Goal: Transaction & Acquisition: Purchase product/service

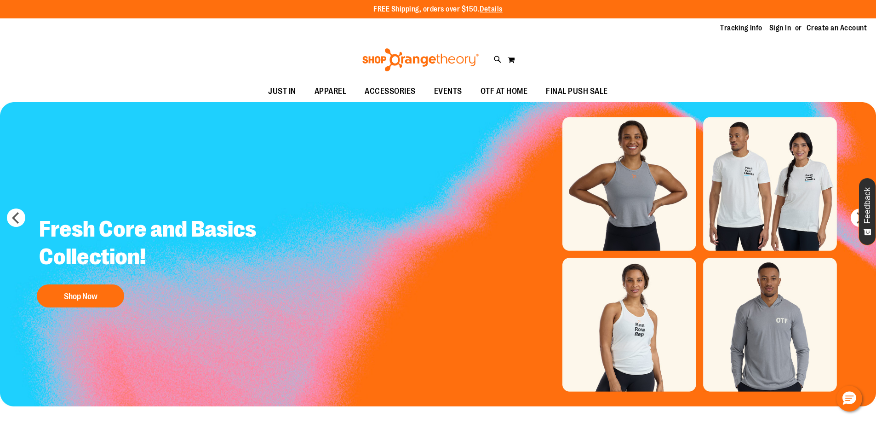
drag, startPoint x: 0, startPoint y: 0, endPoint x: 664, endPoint y: 42, distance: 665.1
click at [660, 44] on div "Toggle Nav Search Popular Suggestions Advanced Search" at bounding box center [438, 60] width 876 height 42
click at [788, 29] on link "Sign In" at bounding box center [781, 28] width 22 height 10
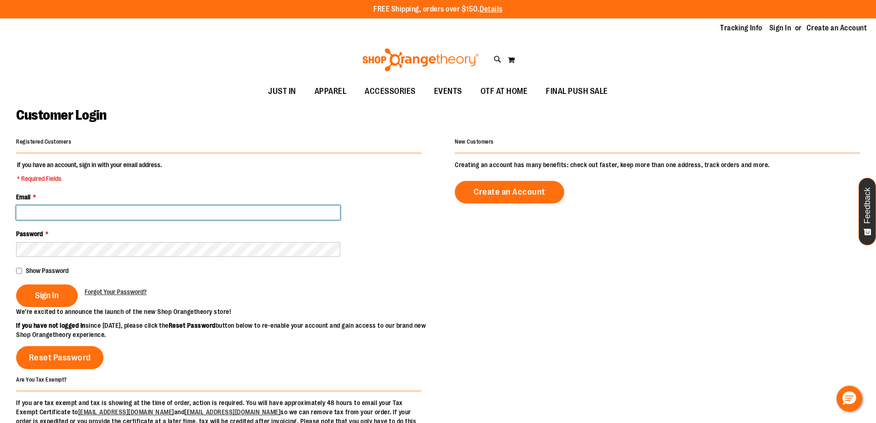
click at [237, 213] on input "Email *" at bounding box center [178, 212] width 324 height 15
paste input "**********"
type input "**********"
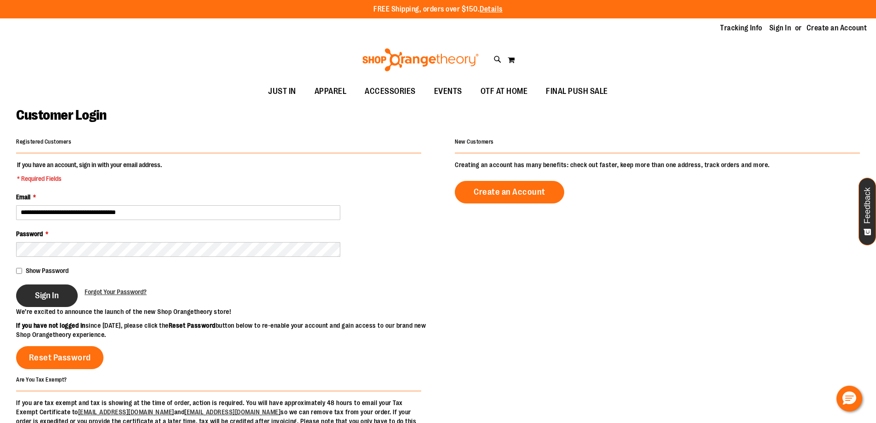
click at [46, 301] on button "Sign In" at bounding box center [47, 295] width 62 height 23
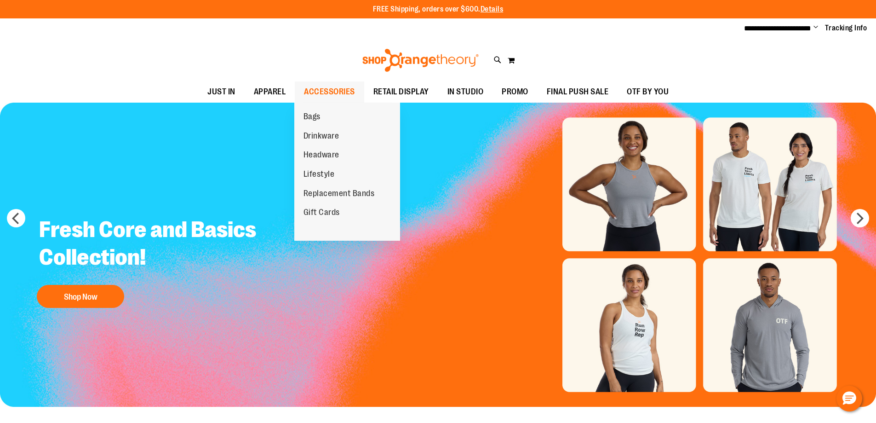
click at [336, 87] on span "ACCESSORIES" at bounding box center [329, 91] width 51 height 21
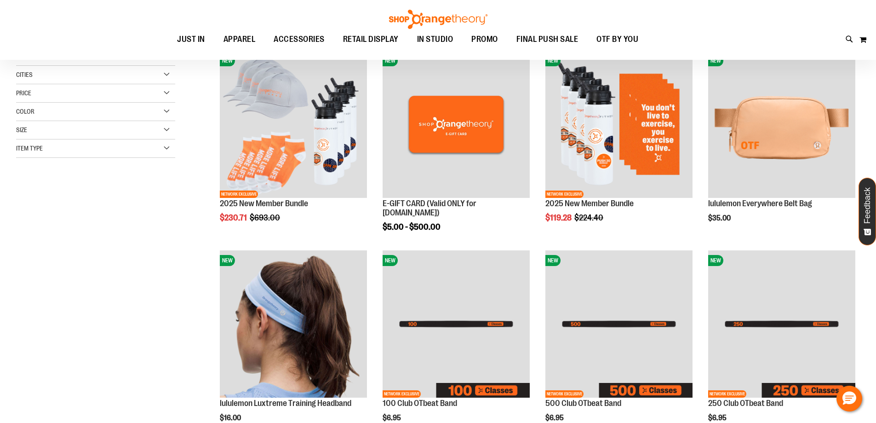
scroll to position [138, 0]
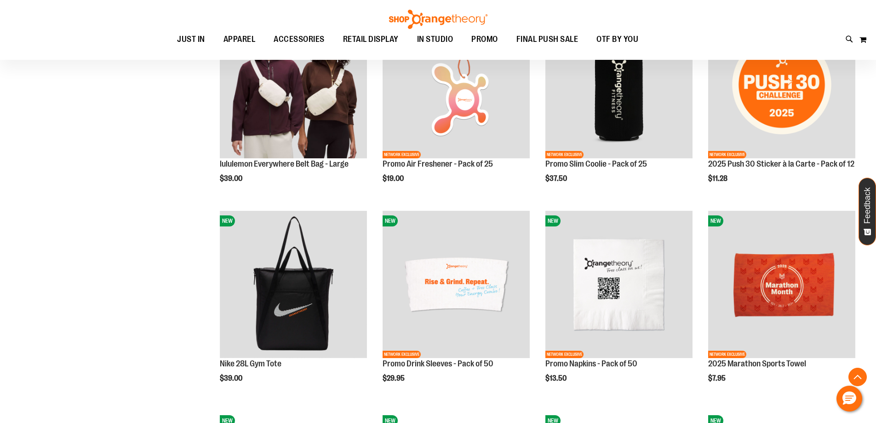
scroll to position [828, 0]
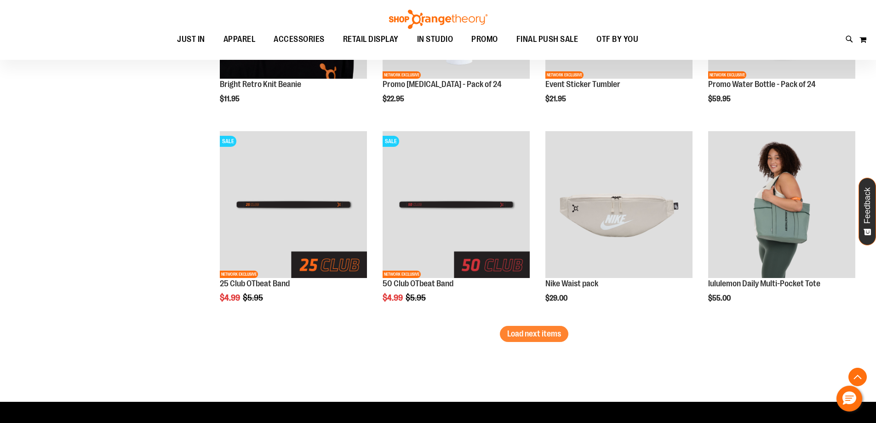
scroll to position [1656, 0]
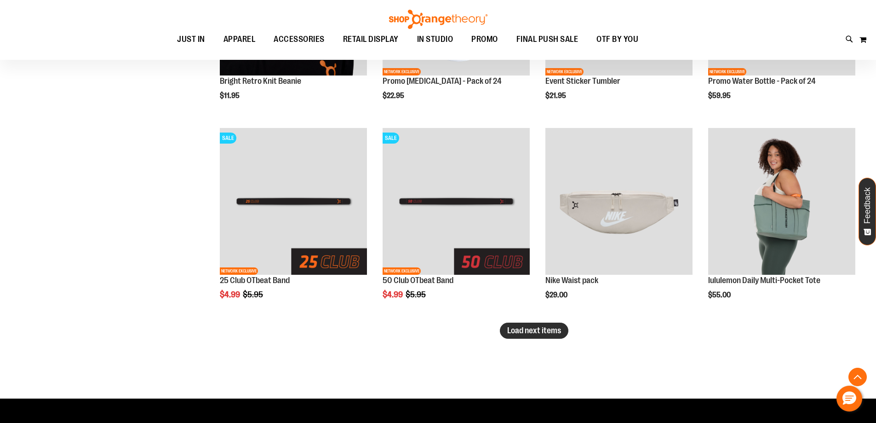
click at [506, 330] on button "Load next items" at bounding box center [534, 330] width 69 height 16
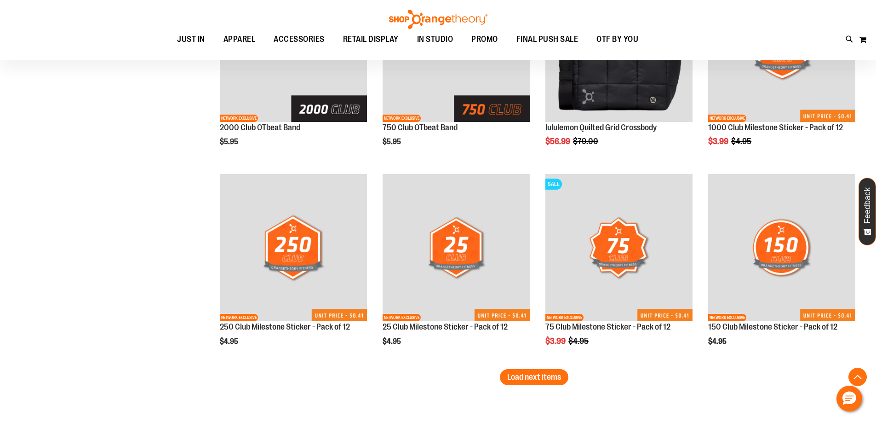
scroll to position [2300, 0]
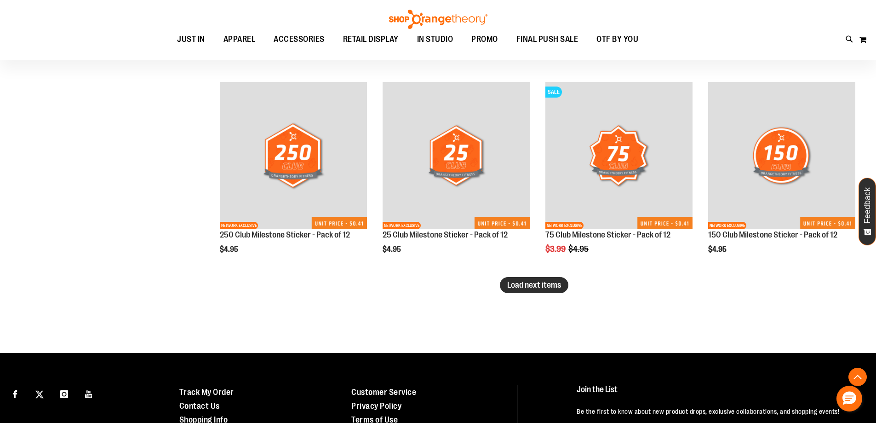
click at [524, 284] on span "Load next items" at bounding box center [534, 284] width 54 height 9
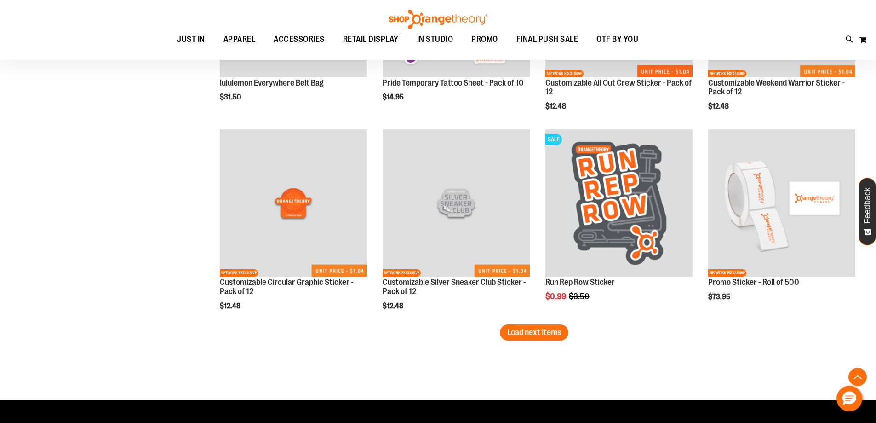
scroll to position [2852, 0]
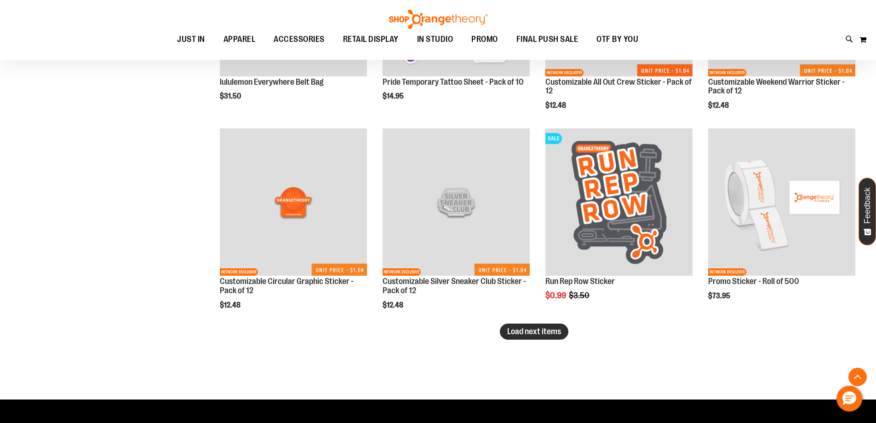
click at [531, 331] on span "Load next items" at bounding box center [534, 331] width 54 height 9
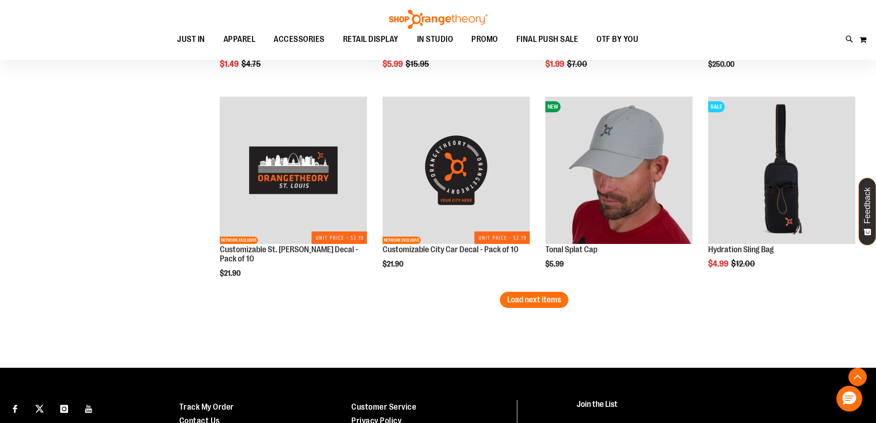
scroll to position [3496, 0]
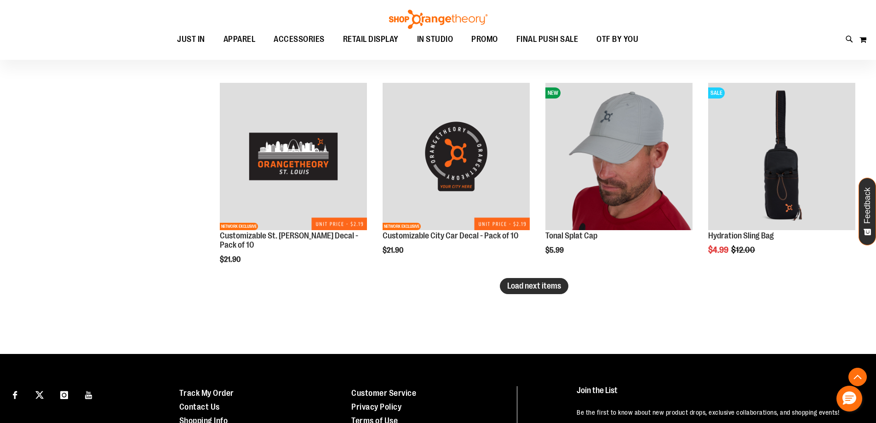
click at [526, 284] on span "Load next items" at bounding box center [534, 285] width 54 height 9
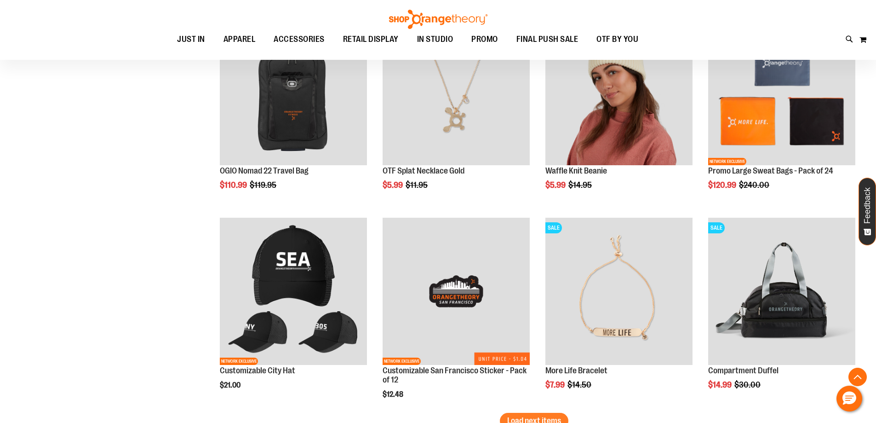
scroll to position [4048, 0]
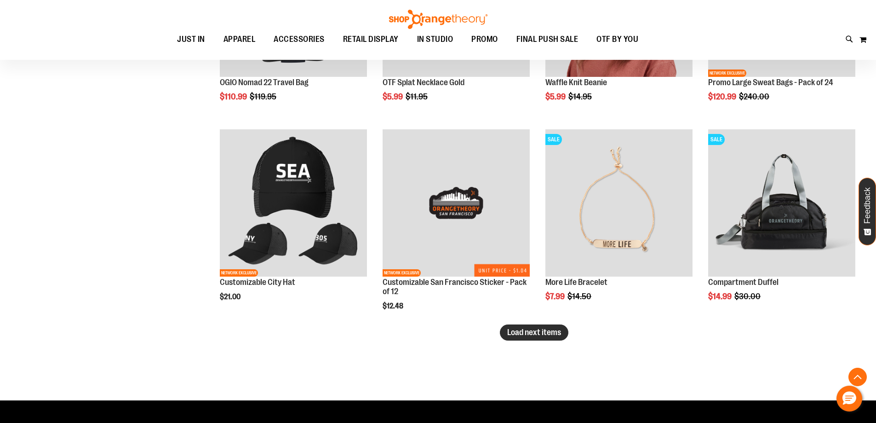
click at [528, 335] on span "Load next items" at bounding box center [534, 332] width 54 height 9
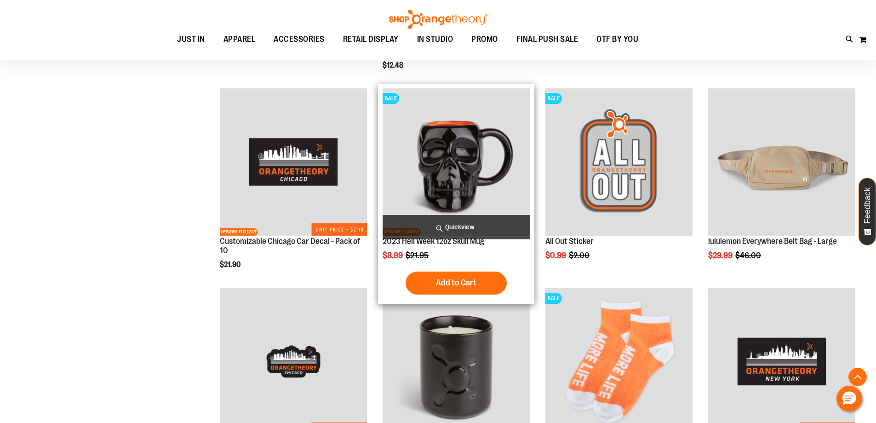
scroll to position [4278, 0]
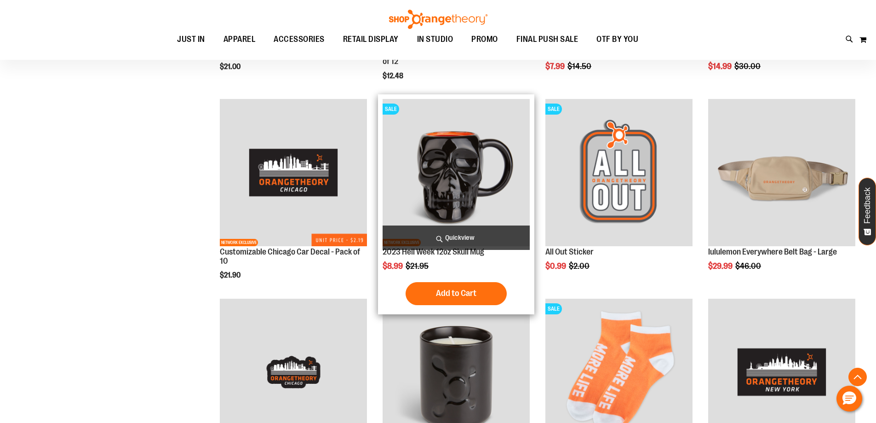
click at [450, 177] on img "product" at bounding box center [456, 172] width 147 height 147
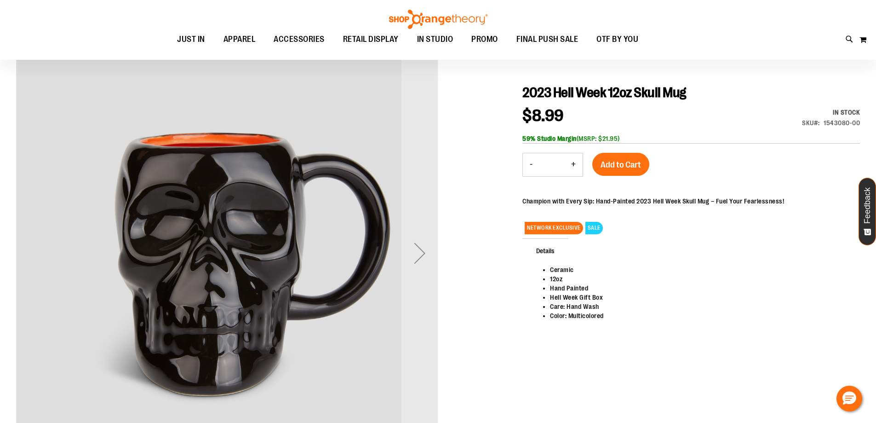
scroll to position [138, 0]
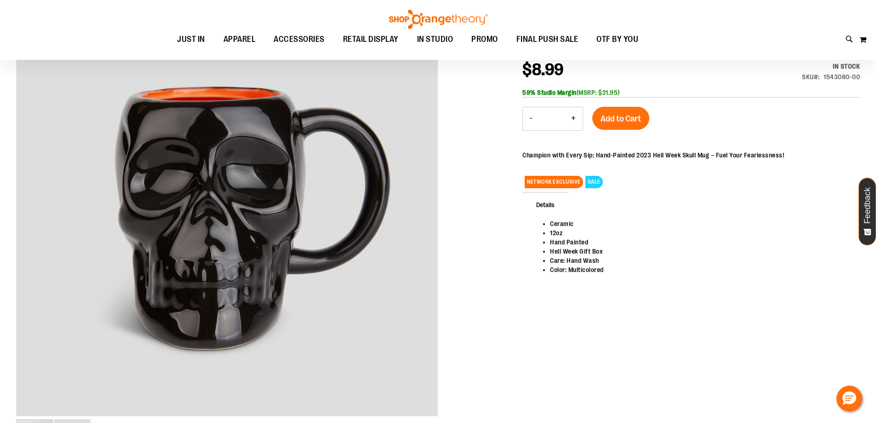
click at [684, 14] on div "Toggle Nav Search Popular Suggestions Advanced Search" at bounding box center [438, 30] width 876 height 60
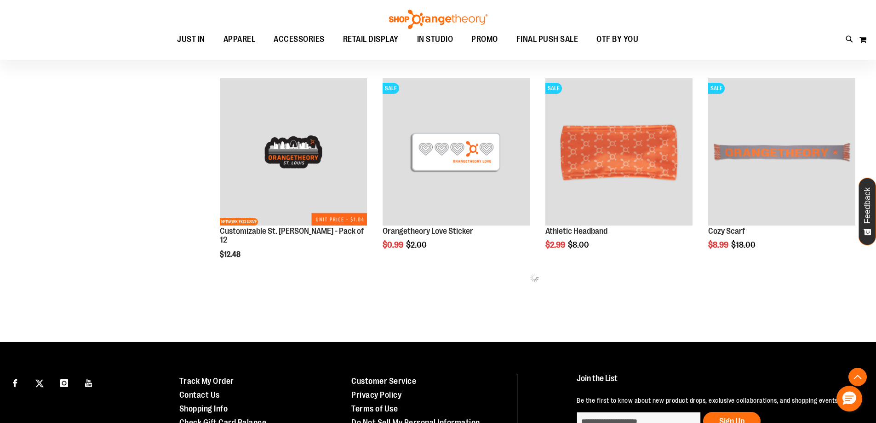
scroll to position [530, 0]
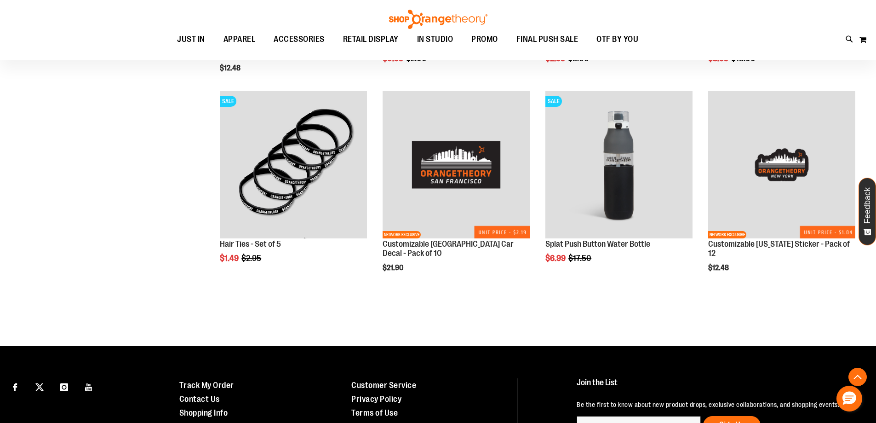
scroll to position [760, 0]
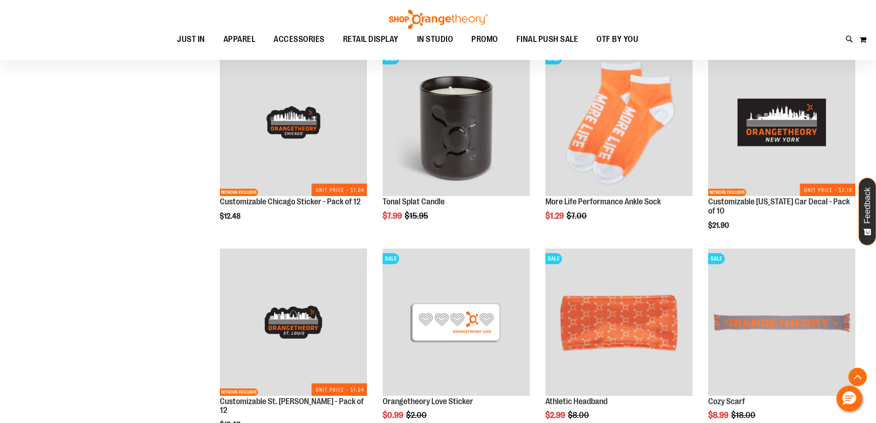
scroll to position [346, 0]
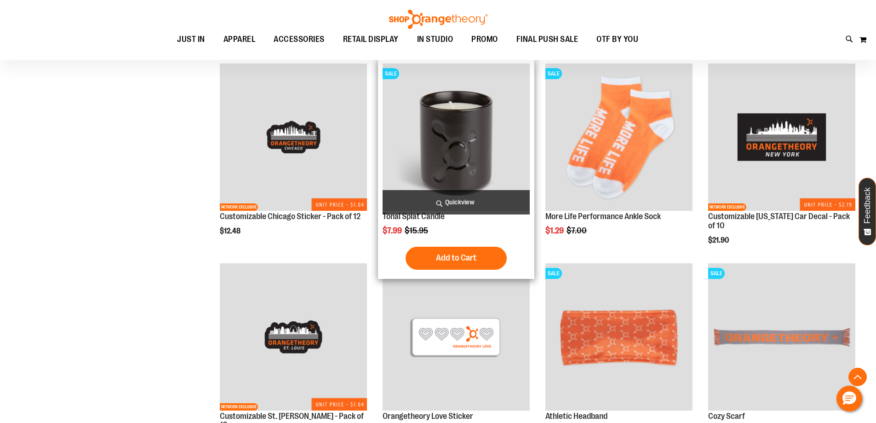
click at [466, 131] on img "product" at bounding box center [456, 136] width 147 height 147
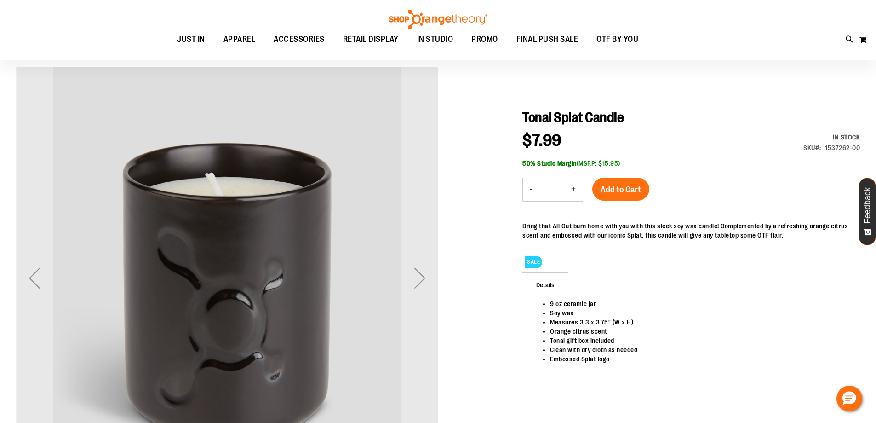
scroll to position [92, 0]
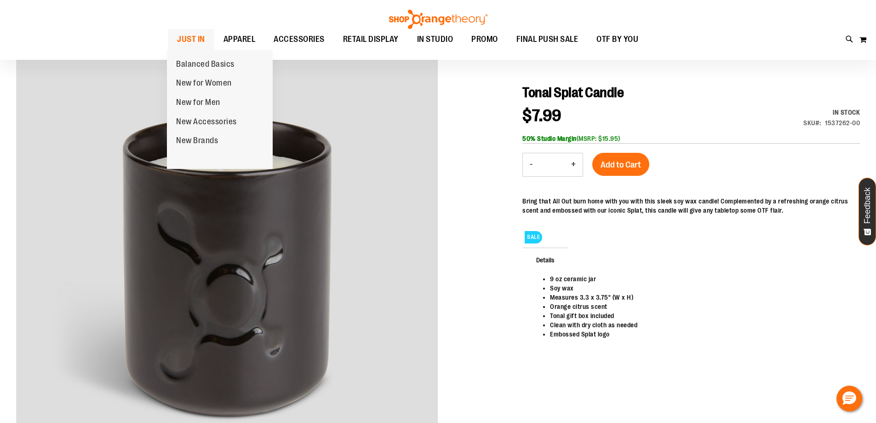
click at [198, 41] on span "JUST IN" at bounding box center [191, 39] width 28 height 21
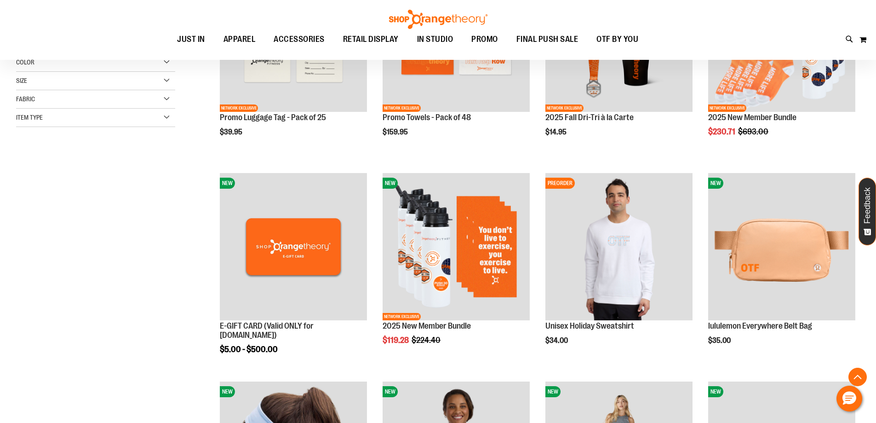
scroll to position [276, 0]
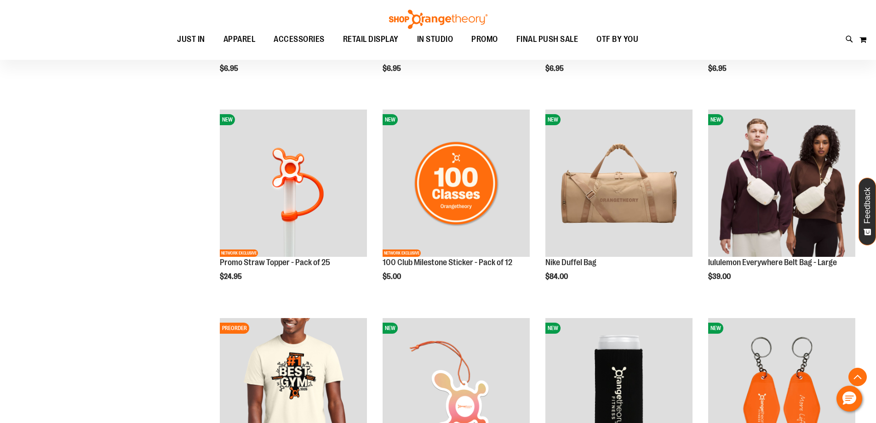
scroll to position [957, 0]
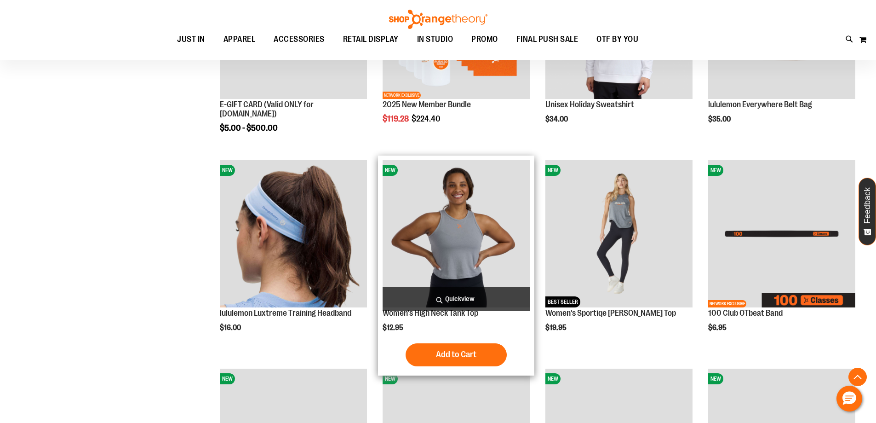
scroll to position [359, 0]
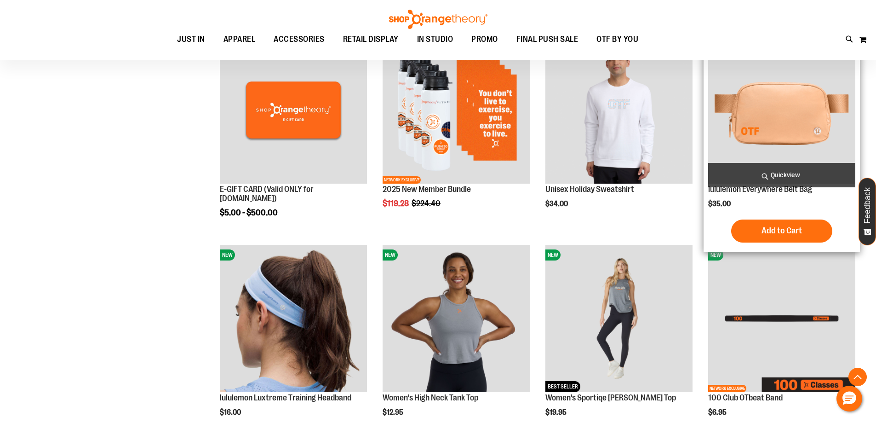
click at [765, 112] on img "product" at bounding box center [781, 109] width 147 height 147
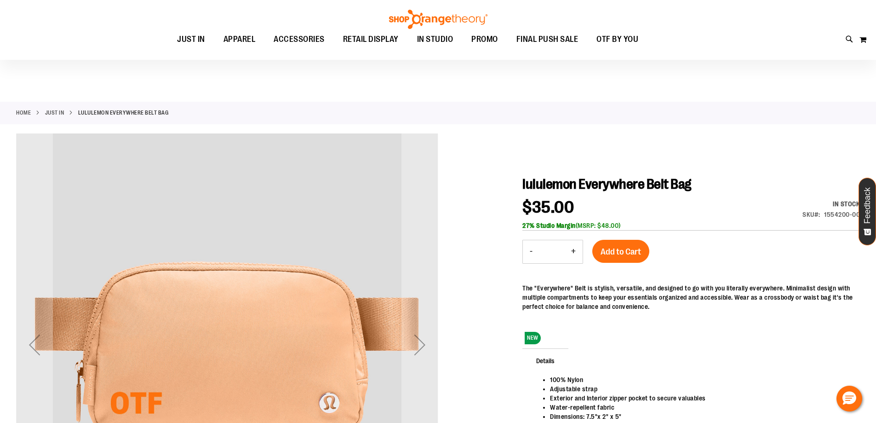
scroll to position [184, 0]
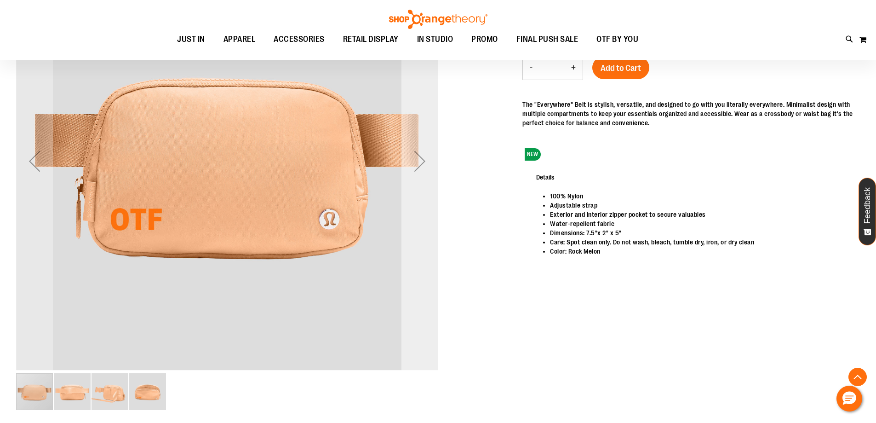
click at [428, 153] on div "Next" at bounding box center [420, 161] width 37 height 37
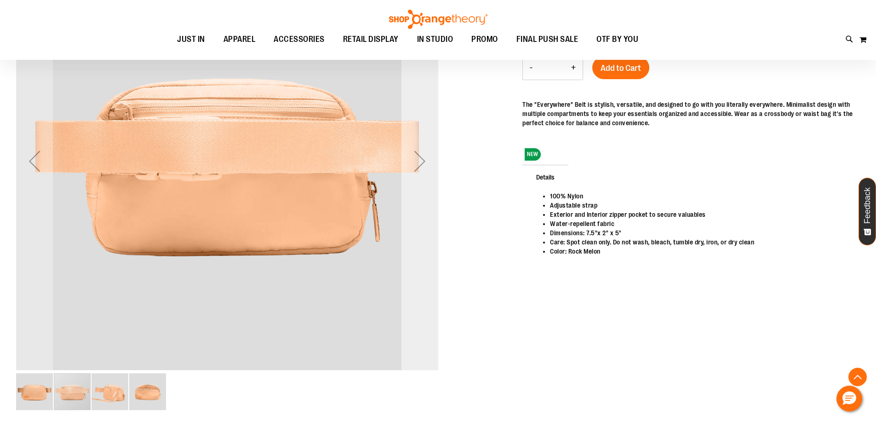
click at [422, 153] on div "Next" at bounding box center [420, 161] width 37 height 37
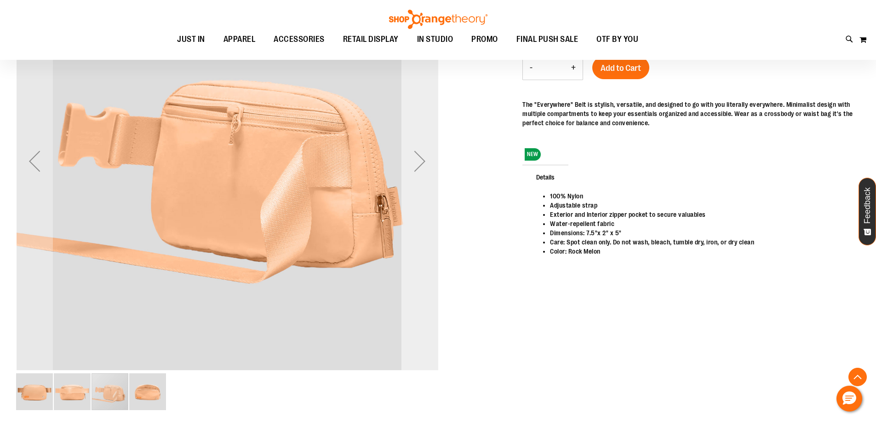
click at [422, 153] on div "Next" at bounding box center [420, 161] width 37 height 37
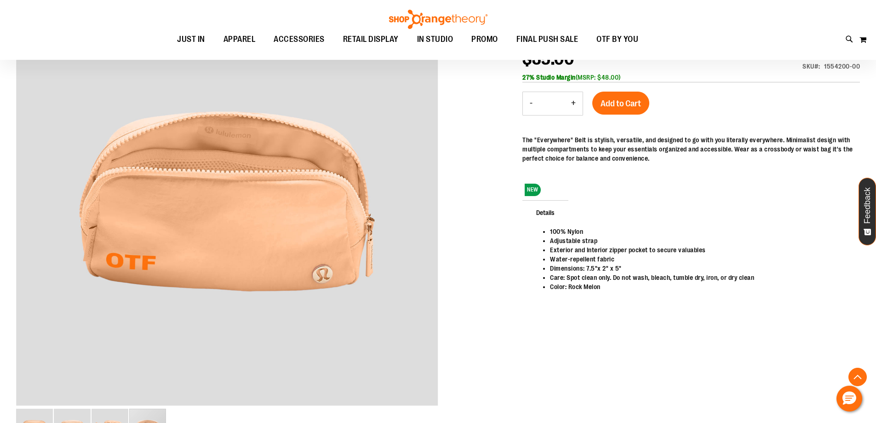
scroll to position [138, 0]
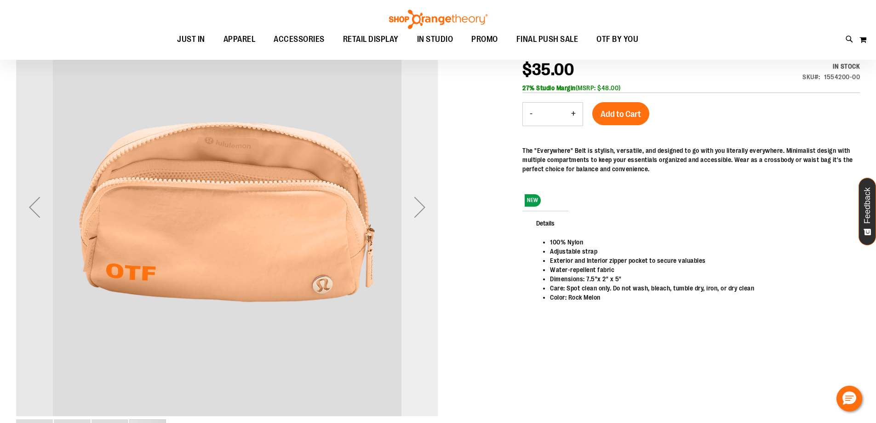
click at [425, 212] on div "Next" at bounding box center [420, 207] width 37 height 37
